Goal: Transaction & Acquisition: Purchase product/service

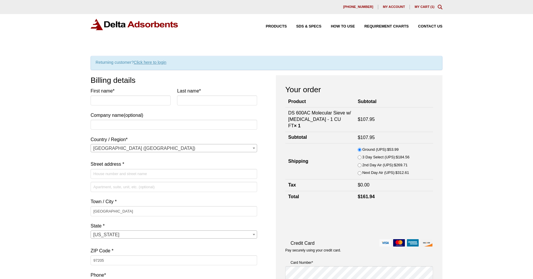
select select "OR"
click at [117, 95] on label "First name *" at bounding box center [131, 91] width 80 height 8
click at [117, 96] on input "First name *" at bounding box center [131, 101] width 80 height 10
type input "Charlotte"
type input "Ameringer"
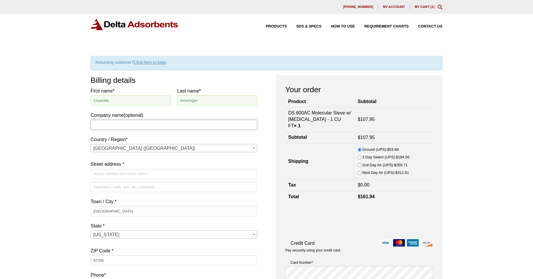
click at [113, 128] on input "Company name (optional)" at bounding box center [174, 125] width 166 height 10
type input "[GEOGRAPHIC_DATA]"
type input "[STREET_ADDRESS]"
type input "3603190671"
type input "[PERSON_NAME][EMAIL_ADDRESS][PERSON_NAME][PERSON_NAME][DOMAIN_NAME]"
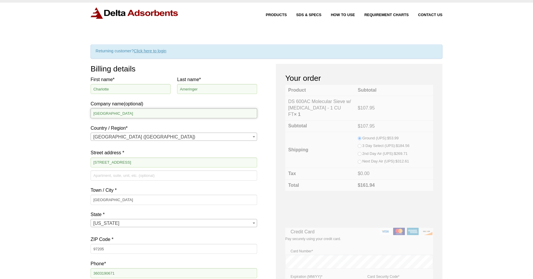
scroll to position [18, 0]
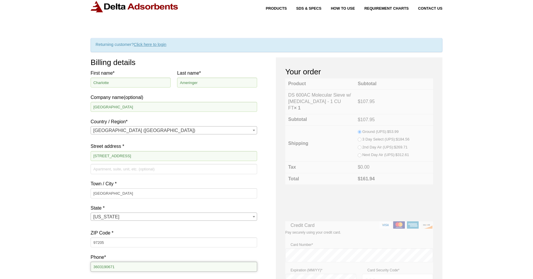
drag, startPoint x: 136, startPoint y: 268, endPoint x: 83, endPoint y: 260, distance: 53.6
click at [83, 260] on div "Our website has detected that you are using an outdated browser that will preve…" at bounding box center [266, 270] width 533 height 576
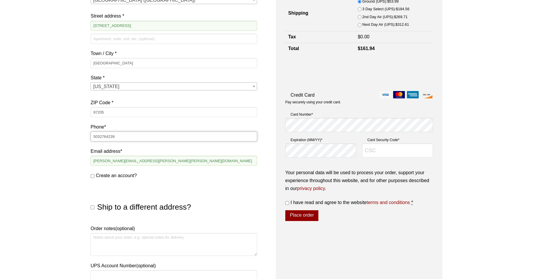
scroll to position [150, 0]
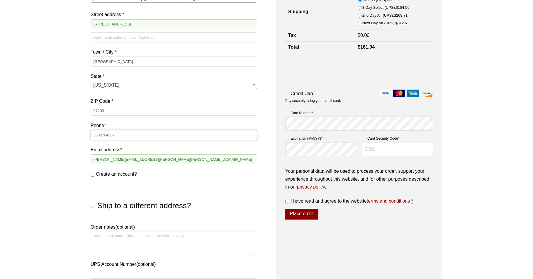
type input "5032764239"
click at [93, 174] on input "Create an account?" at bounding box center [93, 175] width 4 height 4
checkbox input "true"
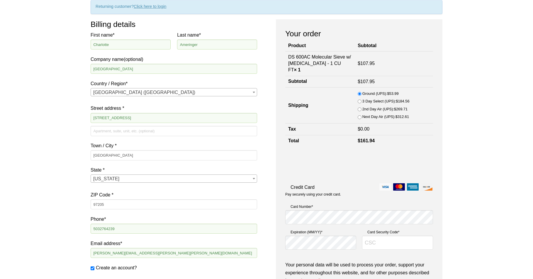
scroll to position [56, 0]
click at [443, 235] on div "Our website has detected that you are using an outdated browser that will preve…" at bounding box center [266, 232] width 533 height 576
click at [394, 240] on input "Card Security Code *" at bounding box center [397, 243] width 71 height 14
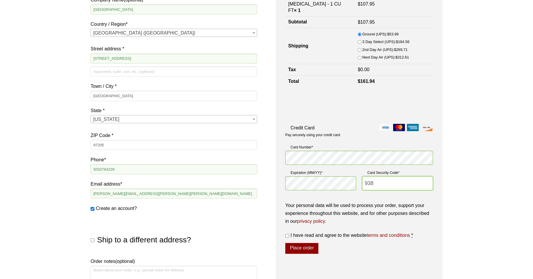
scroll to position [142, 0]
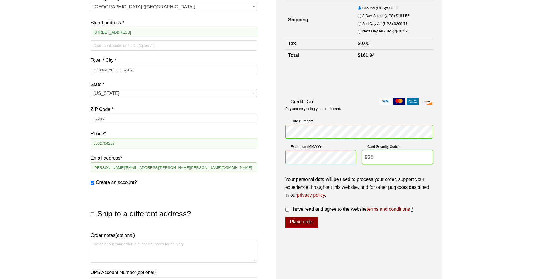
type input "938"
click at [387, 245] on div "Your order Product Subtotal DS 600AC Molecular Sieve w/ Activated Carbon - 1 CU…" at bounding box center [359, 113] width 166 height 359
click at [288, 210] on input "I have read and agree to the website terms and conditions *" at bounding box center [287, 210] width 4 height 4
checkbox input "true"
click at [302, 225] on button "Place order" at bounding box center [301, 222] width 33 height 11
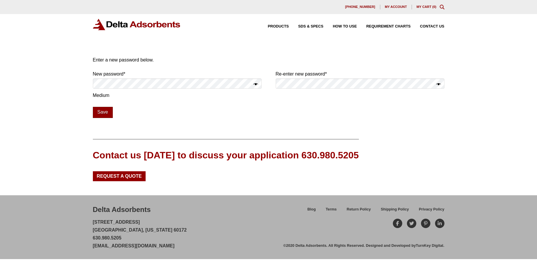
click at [106, 113] on button "Save" at bounding box center [103, 112] width 20 height 11
